Goal: Information Seeking & Learning: Check status

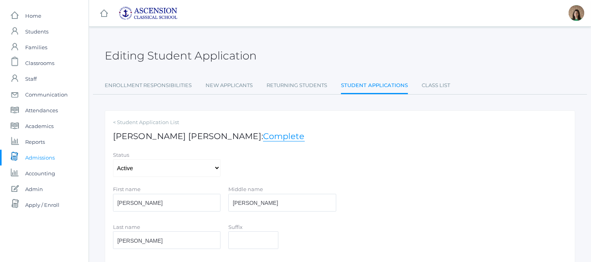
click at [37, 154] on span "Admissions" at bounding box center [40, 158] width 30 height 16
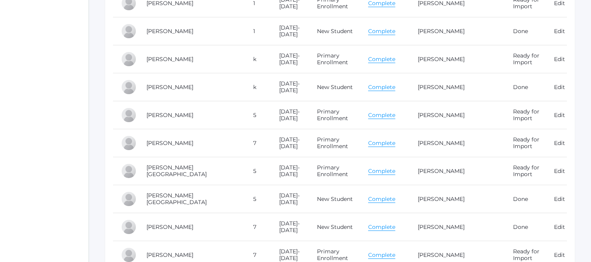
scroll to position [4944, 0]
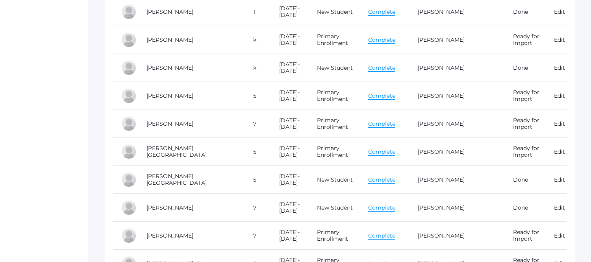
click at [375, 211] on link "Complete" at bounding box center [381, 207] width 27 height 7
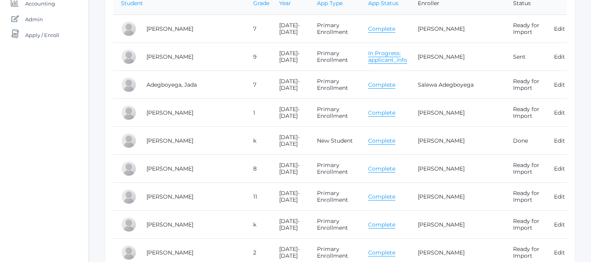
scroll to position [219, 0]
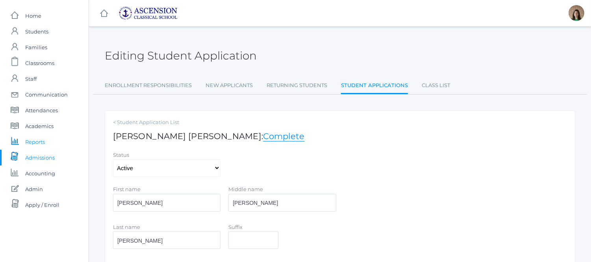
click at [30, 143] on span "Reports" at bounding box center [35, 142] width 20 height 16
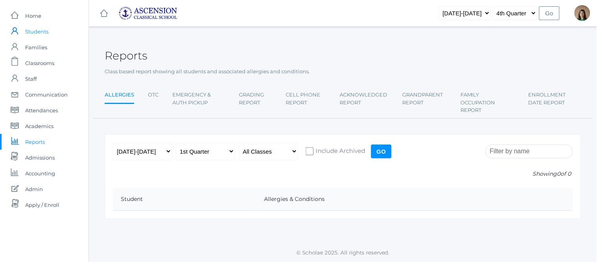
click at [46, 35] on span "Students" at bounding box center [36, 32] width 23 height 16
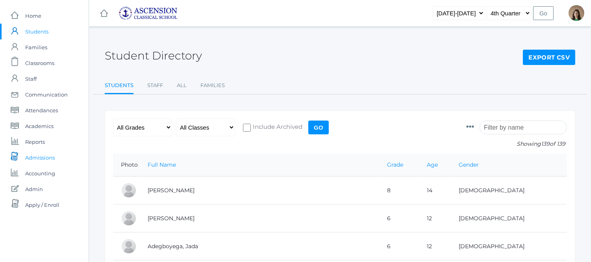
click at [44, 163] on span "Admissions" at bounding box center [40, 158] width 30 height 16
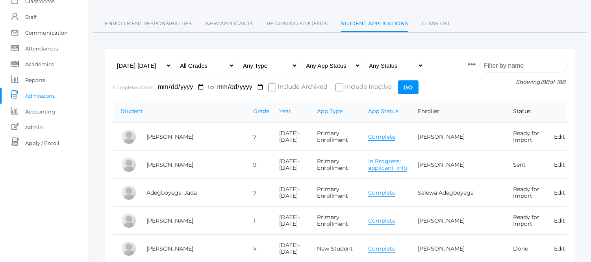
scroll to position [87, 0]
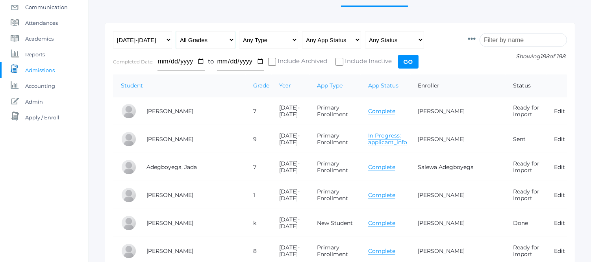
click at [224, 41] on select "All Grades Grammar - Kindergarten - 1st Grade - 2nd Grade - 3rd Grade - 4th Gra…" at bounding box center [205, 40] width 59 height 18
click at [451, 54] on div "Any Year 2022-2023 2023-2024 2024-2025 2025-2026 All Grades Grammar - Kindergar…" at bounding box center [286, 52] width 347 height 43
click at [266, 37] on select "Any Type New Student - Promoted - Not Promoted All Enrollment - Primary - Secon…" at bounding box center [268, 40] width 59 height 18
click at [217, 40] on select "All Grades Grammar - Kindergarten - 1st Grade - 2nd Grade - 3rd Grade - 4th Gra…" at bounding box center [205, 40] width 59 height 18
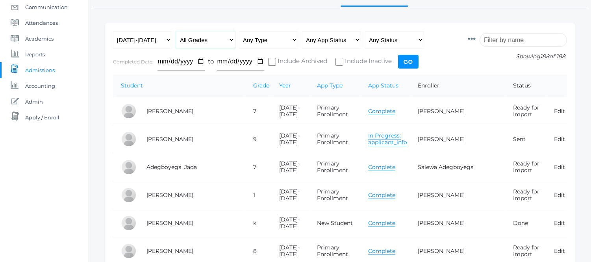
click at [217, 40] on select "All Grades Grammar - Kindergarten - 1st Grade - 2nd Grade - 3rd Grade - 4th Gra…" at bounding box center [205, 40] width 59 height 18
click at [267, 45] on select "Any Type New Student - Promoted - Not Promoted All Enrollment - Primary - Secon…" at bounding box center [268, 40] width 59 height 18
select select "application"
click at [239, 31] on select "Any Type New Student - Promoted - Not Promoted All Enrollment - Primary - Secon…" at bounding box center [268, 40] width 59 height 18
click at [412, 56] on input "Go" at bounding box center [408, 62] width 20 height 14
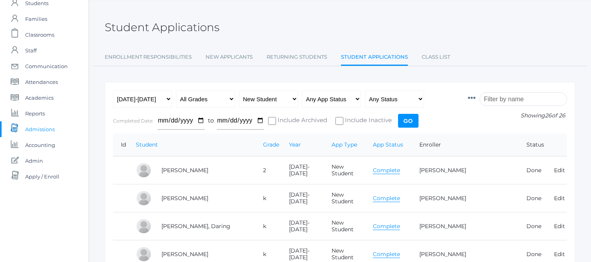
scroll to position [44, 0]
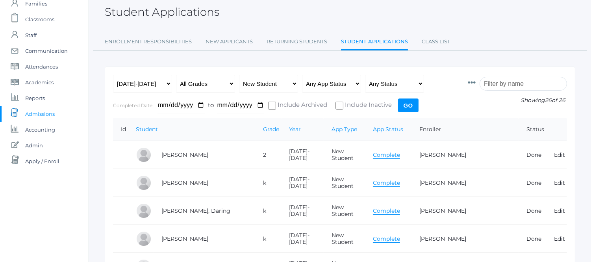
click at [388, 156] on link "Complete" at bounding box center [386, 154] width 27 height 7
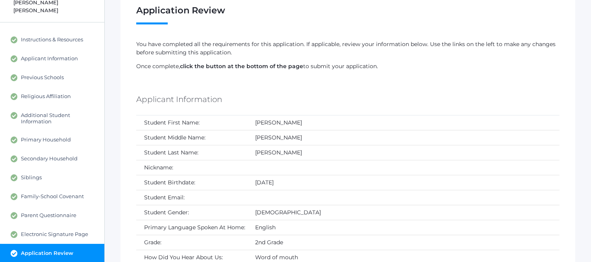
scroll to position [44, 0]
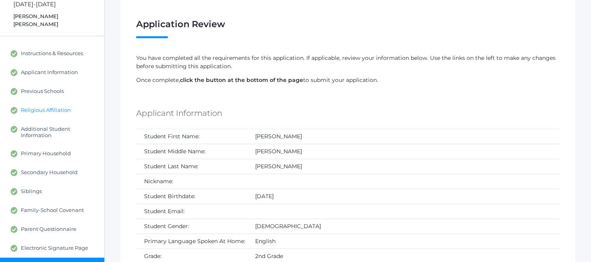
click at [39, 101] on link "Religious Affiliation" at bounding box center [52, 110] width 104 height 19
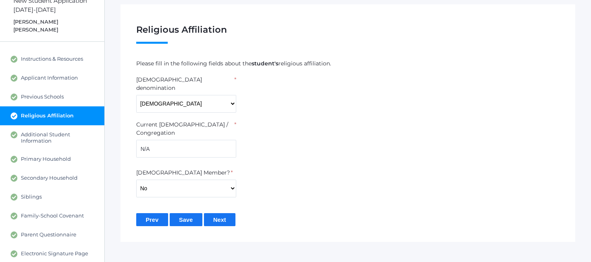
scroll to position [77, 0]
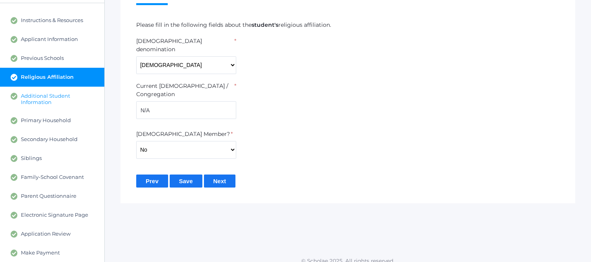
click at [73, 93] on span "Additional Student Information" at bounding box center [59, 99] width 76 height 13
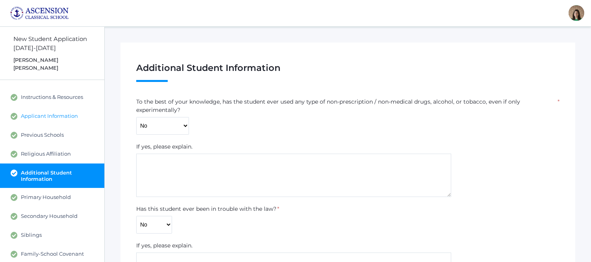
click at [51, 112] on link "Applicant Information" at bounding box center [52, 116] width 104 height 19
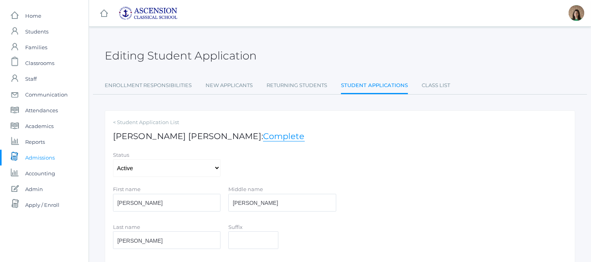
click at [39, 151] on span "Admissions" at bounding box center [40, 158] width 30 height 16
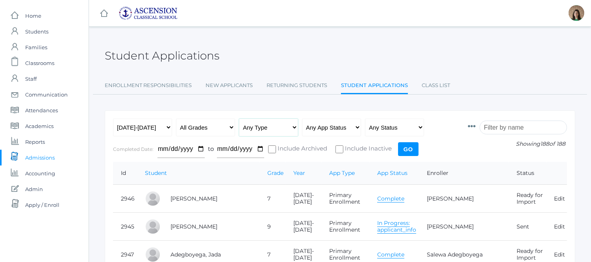
click at [278, 128] on select "Any Type New Student - Promoted - Not Promoted All Enrollment - Primary - Secon…" at bounding box center [268, 128] width 59 height 18
select select "application"
click at [239, 119] on select "Any Type New Student - Promoted - Not Promoted All Enrollment - Primary - Secon…" at bounding box center [268, 128] width 59 height 18
click at [340, 126] on select "Any App Status Not Started In Progress Complete" at bounding box center [331, 128] width 59 height 18
select select "complete"
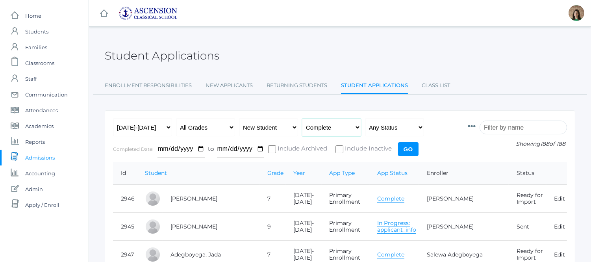
click at [302, 119] on select "Any App Status Not Started In Progress Complete" at bounding box center [331, 128] width 59 height 18
click at [413, 151] on input "Go" at bounding box center [408, 149] width 20 height 14
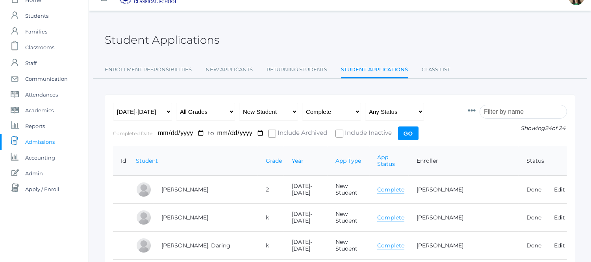
scroll to position [44, 0]
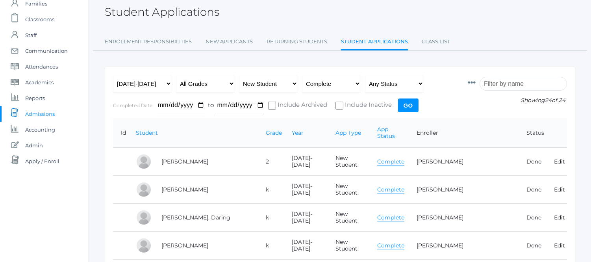
drag, startPoint x: 402, startPoint y: 160, endPoint x: 402, endPoint y: 156, distance: 4.3
click at [402, 156] on td "Complete" at bounding box center [388, 162] width 39 height 28
click at [404, 158] on link "Complete" at bounding box center [390, 161] width 27 height 7
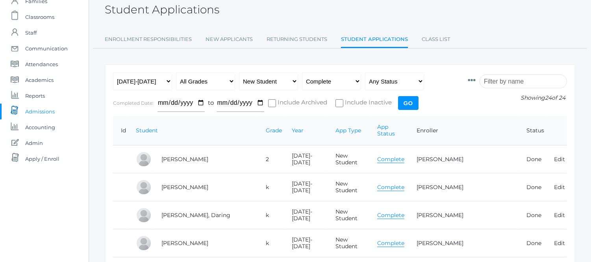
scroll to position [87, 0]
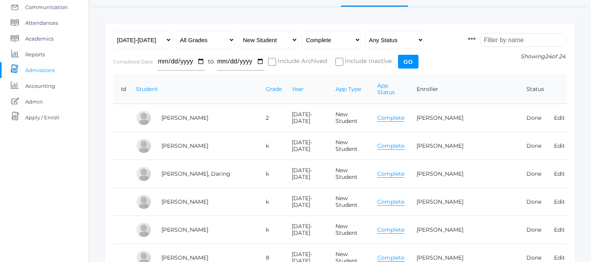
click at [398, 170] on link "Complete" at bounding box center [390, 173] width 27 height 7
click at [400, 198] on link "Complete" at bounding box center [390, 201] width 27 height 7
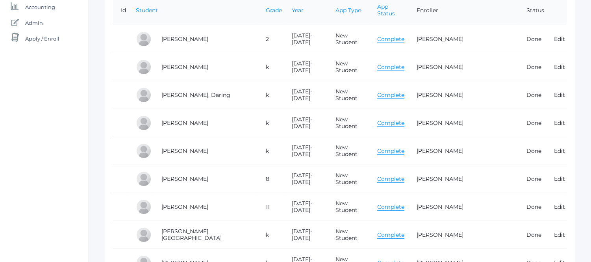
scroll to position [175, 0]
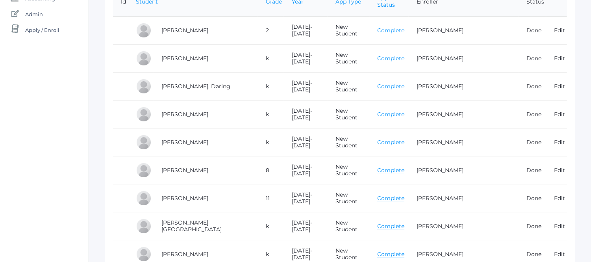
click at [399, 139] on link "Complete" at bounding box center [390, 142] width 27 height 7
click at [394, 167] on link "Complete" at bounding box center [390, 170] width 27 height 7
click at [399, 195] on link "Complete" at bounding box center [390, 198] width 27 height 7
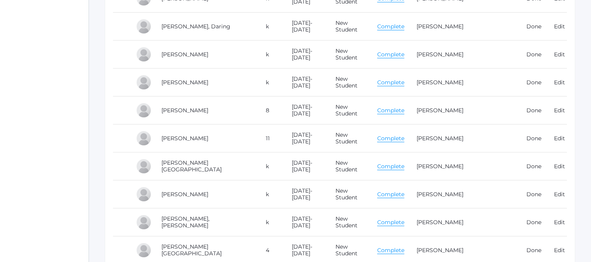
scroll to position [262, 0]
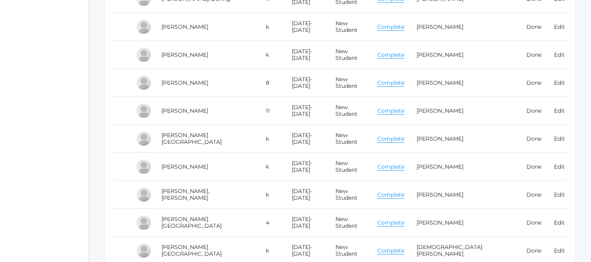
click at [402, 135] on link "Complete" at bounding box center [390, 138] width 27 height 7
click at [402, 163] on link "Complete" at bounding box center [390, 166] width 27 height 7
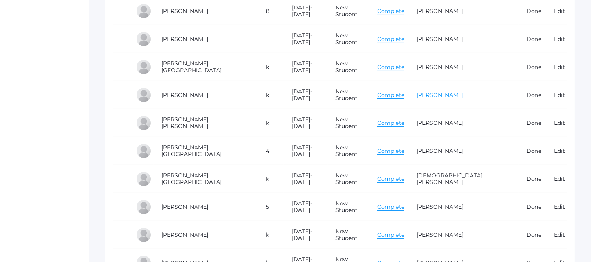
scroll to position [350, 0]
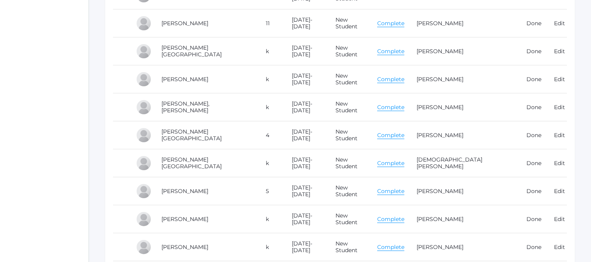
click at [402, 132] on td "Complete" at bounding box center [388, 135] width 39 height 28
click at [399, 104] on td "Complete" at bounding box center [388, 107] width 39 height 28
click at [402, 104] on link "Complete" at bounding box center [390, 107] width 27 height 7
click at [397, 132] on link "Complete" at bounding box center [390, 135] width 27 height 7
click at [396, 159] on link "Complete" at bounding box center [390, 162] width 27 height 7
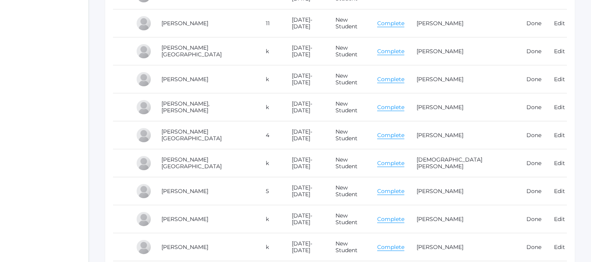
click at [401, 187] on link "Complete" at bounding box center [390, 190] width 27 height 7
click at [396, 215] on link "Complete" at bounding box center [390, 218] width 27 height 7
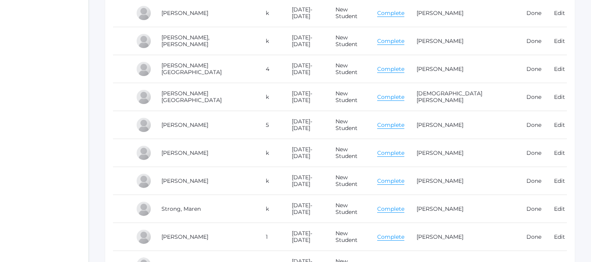
scroll to position [437, 0]
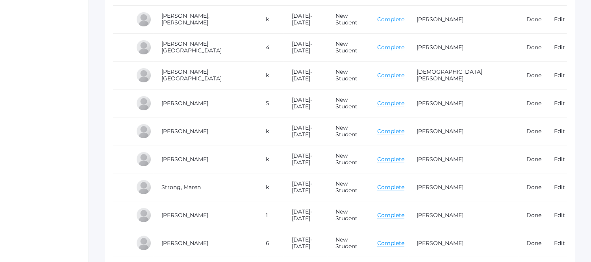
click at [392, 156] on link "Complete" at bounding box center [390, 159] width 27 height 7
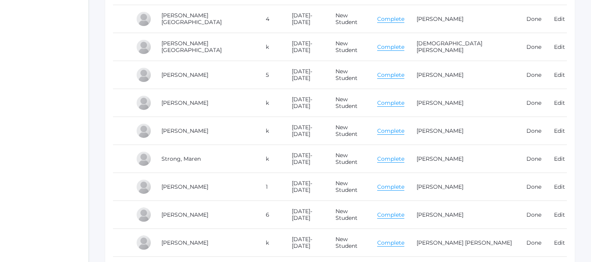
scroll to position [481, 0]
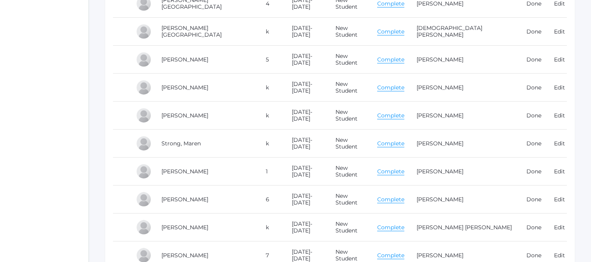
click at [396, 196] on link "Complete" at bounding box center [390, 199] width 27 height 7
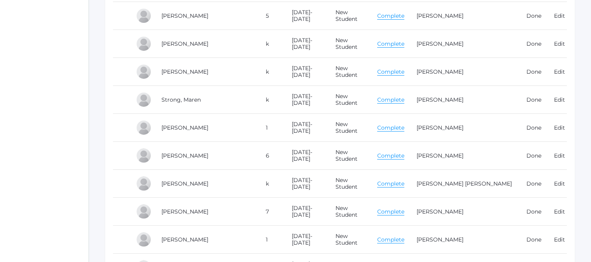
click at [403, 209] on link "Complete" at bounding box center [390, 211] width 27 height 7
click at [395, 236] on link "Complete" at bounding box center [390, 239] width 27 height 7
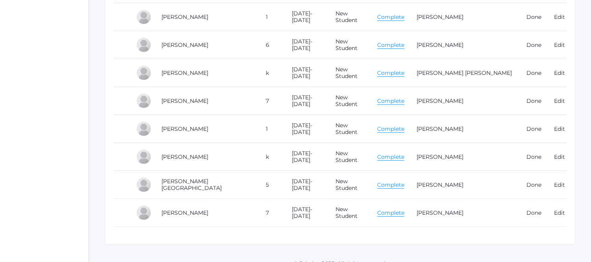
scroll to position [647, 0]
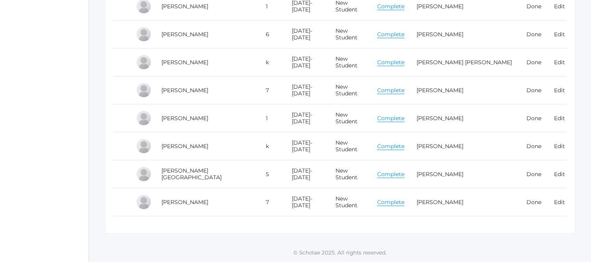
click at [404, 171] on link "Complete" at bounding box center [390, 174] width 27 height 7
click at [402, 198] on link "Complete" at bounding box center [390, 201] width 27 height 7
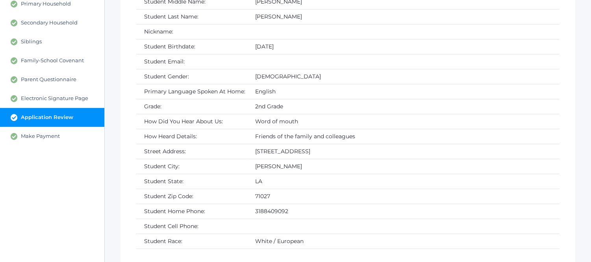
scroll to position [132, 0]
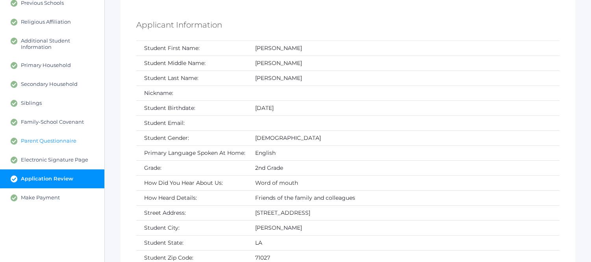
click at [46, 132] on link "Parent Questionnaire" at bounding box center [52, 141] width 104 height 19
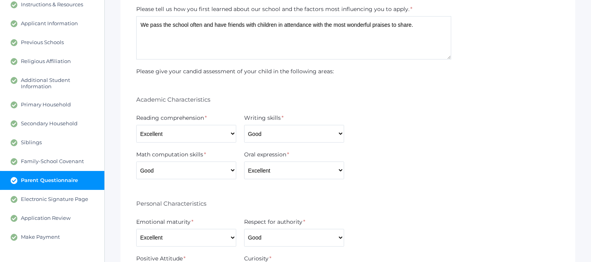
scroll to position [72, 0]
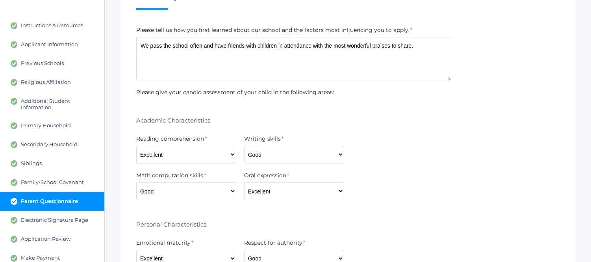
scroll to position [132, 0]
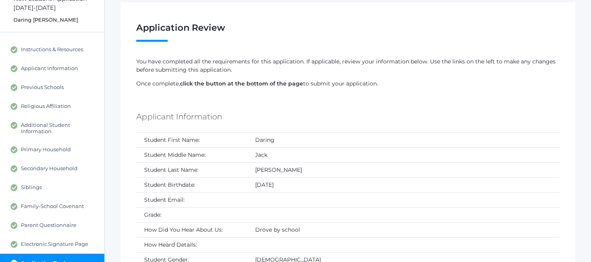
scroll to position [87, 0]
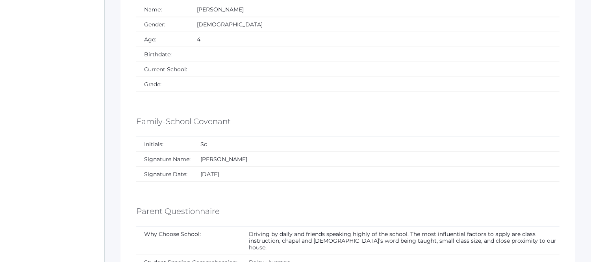
scroll to position [1813, 0]
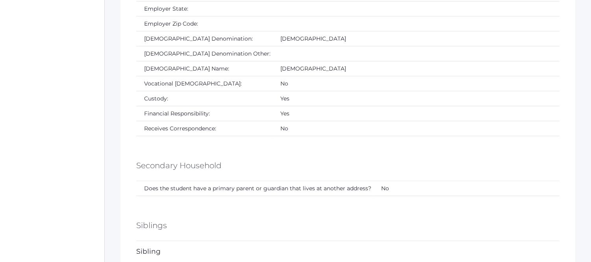
scroll to position [1750, 0]
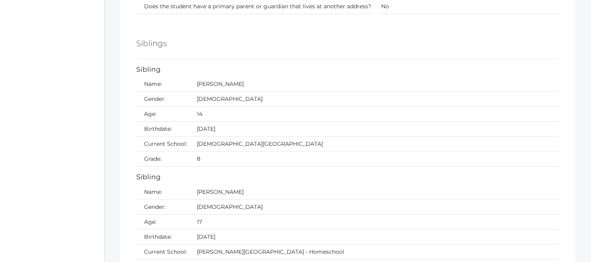
scroll to position [1750, 0]
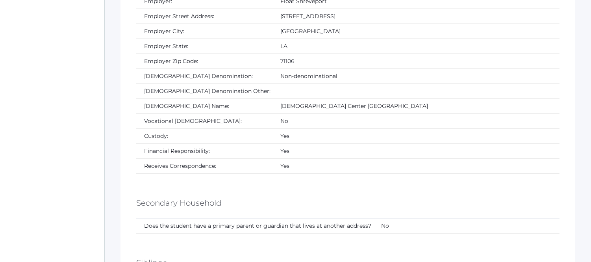
scroll to position [1706, 0]
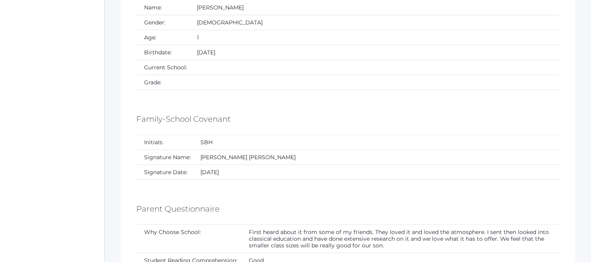
scroll to position [2275, 0]
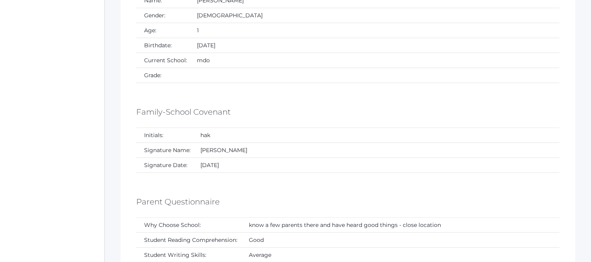
scroll to position [1969, 0]
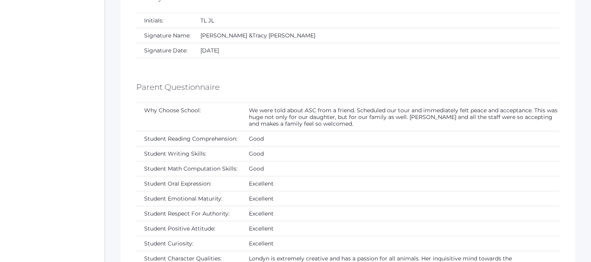
scroll to position [2275, 0]
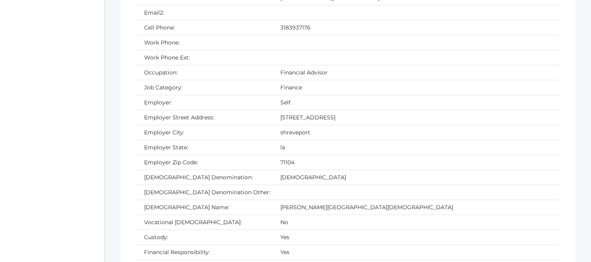
scroll to position [1487, 0]
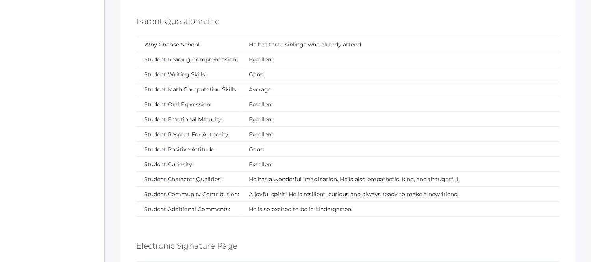
scroll to position [2365, 0]
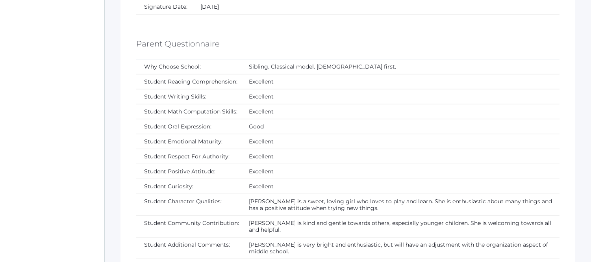
scroll to position [1962, 0]
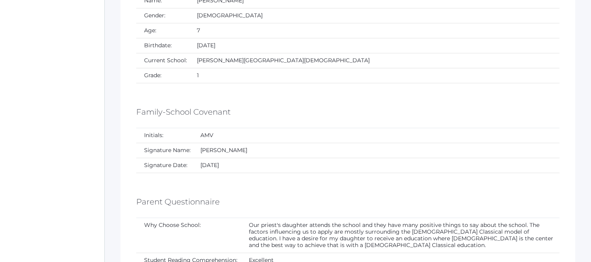
scroll to position [3062, 0]
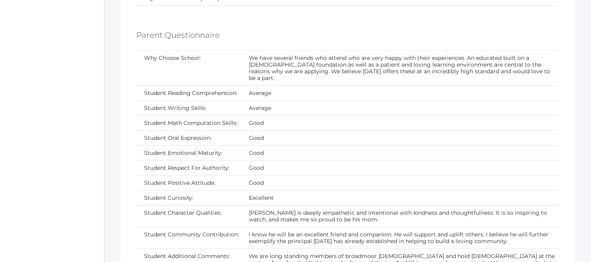
scroll to position [2187, 0]
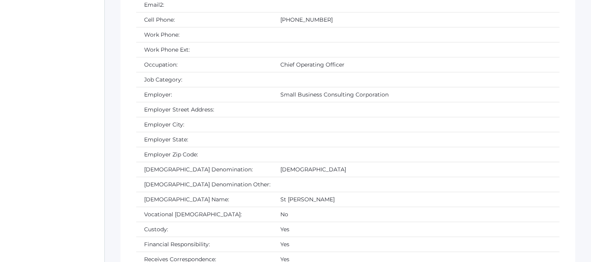
scroll to position [1531, 0]
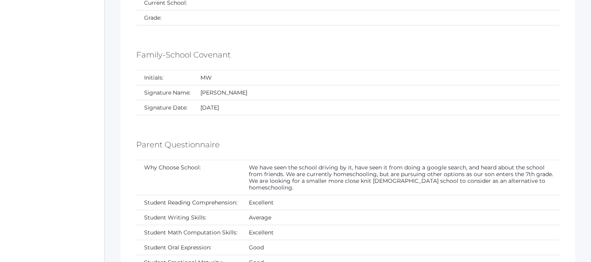
scroll to position [2100, 0]
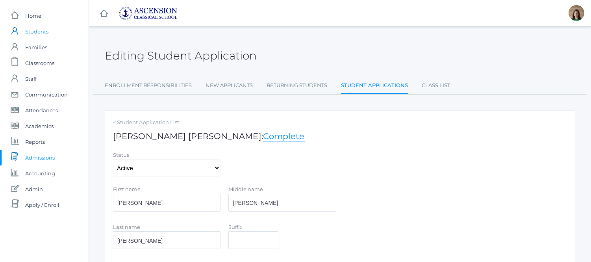
click at [41, 28] on span "Students" at bounding box center [36, 32] width 23 height 16
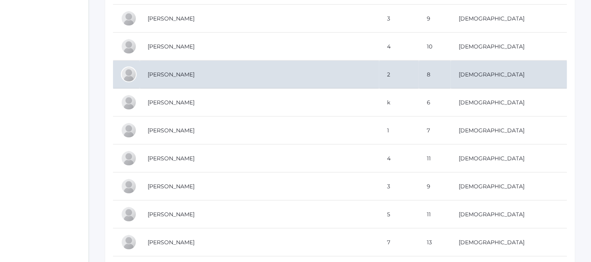
scroll to position [1487, 0]
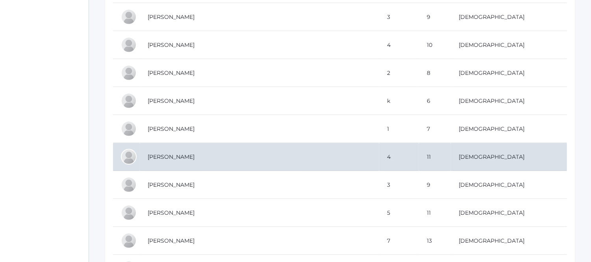
click at [198, 158] on td "[PERSON_NAME]" at bounding box center [259, 157] width 239 height 28
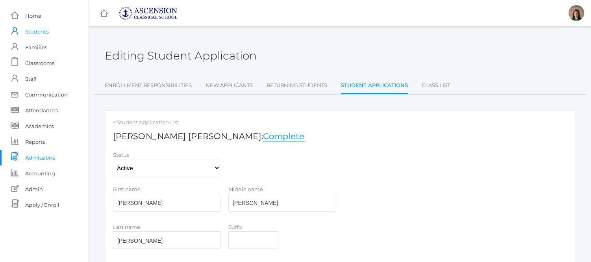
click at [39, 26] on span "Students" at bounding box center [36, 32] width 23 height 16
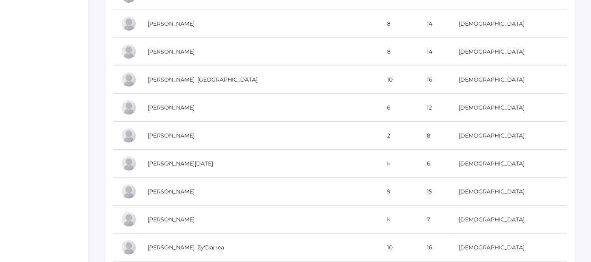
scroll to position [656, 0]
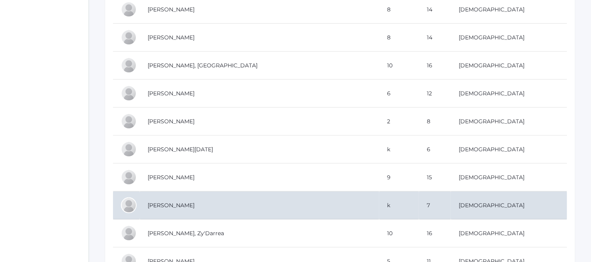
click at [174, 212] on td "[PERSON_NAME]" at bounding box center [259, 205] width 239 height 28
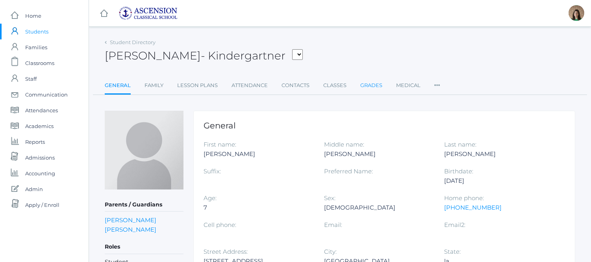
click at [372, 83] on link "Grades" at bounding box center [371, 86] width 22 height 16
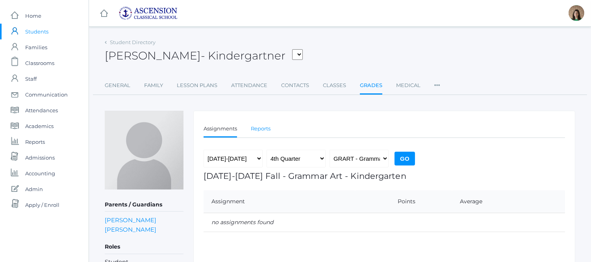
click at [262, 126] on link "Reports" at bounding box center [261, 129] width 20 height 16
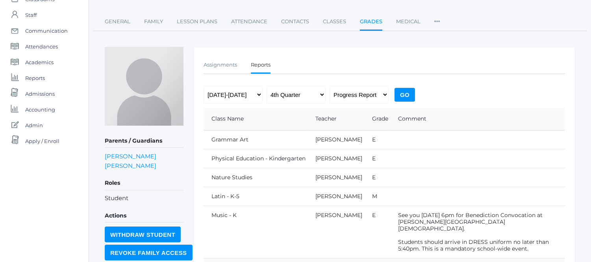
scroll to position [44, 0]
